Goal: Transaction & Acquisition: Purchase product/service

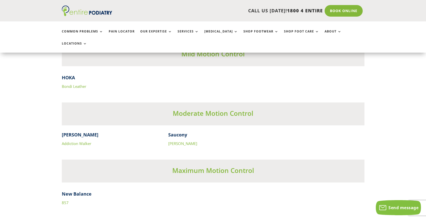
scroll to position [1605, 0]
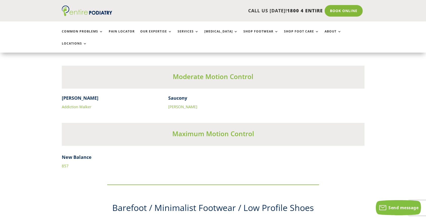
click at [62, 164] on link "857" at bounding box center [65, 166] width 7 height 5
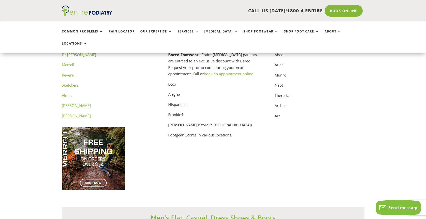
scroll to position [2596, 0]
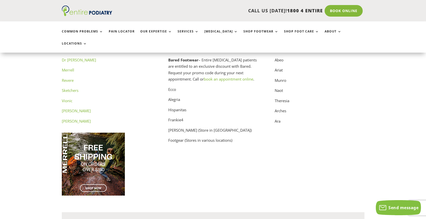
click at [72, 88] on link "Sketchers" at bounding box center [70, 90] width 17 height 5
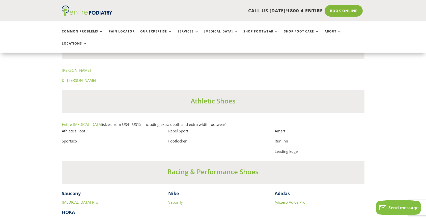
scroll to position [3104, 0]
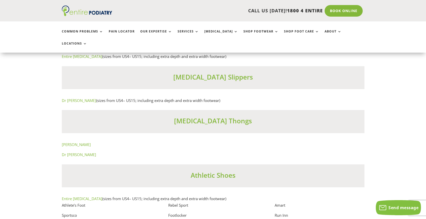
click at [70, 100] on link "Dr [PERSON_NAME]" at bounding box center [79, 100] width 34 height 5
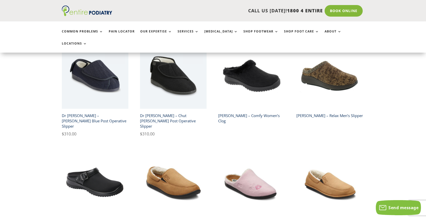
scroll to position [157, 0]
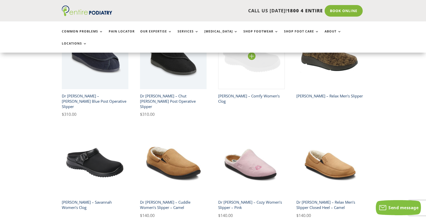
click at [257, 55] on img at bounding box center [251, 56] width 67 height 67
